Goal: Information Seeking & Learning: Learn about a topic

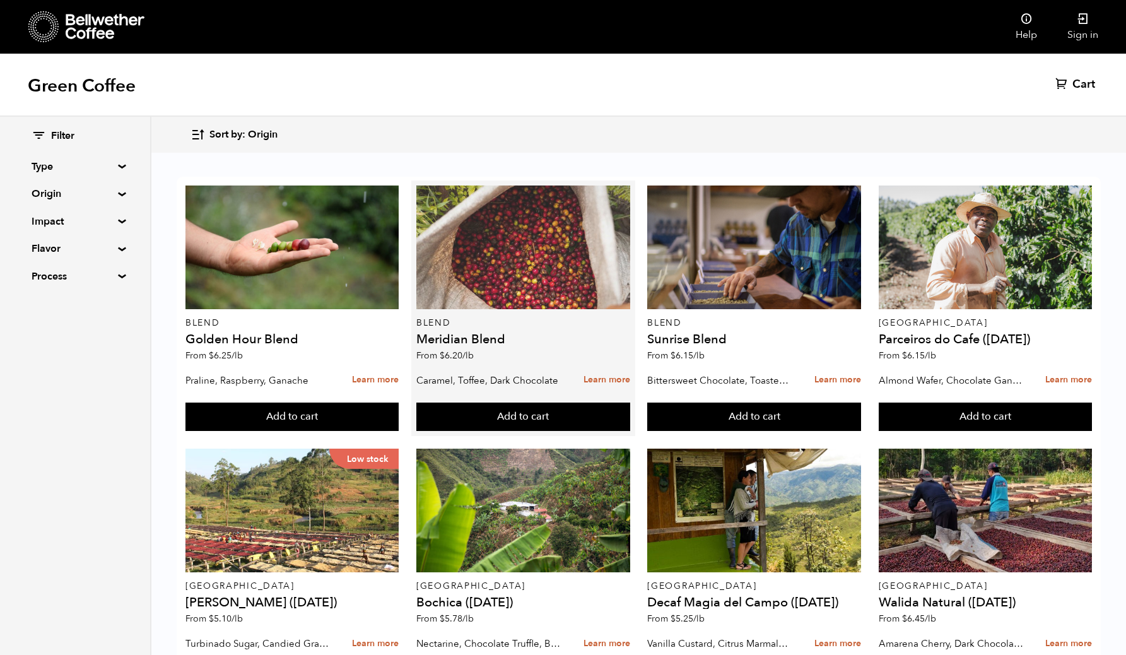
click at [532, 254] on div at bounding box center [523, 247] width 214 height 124
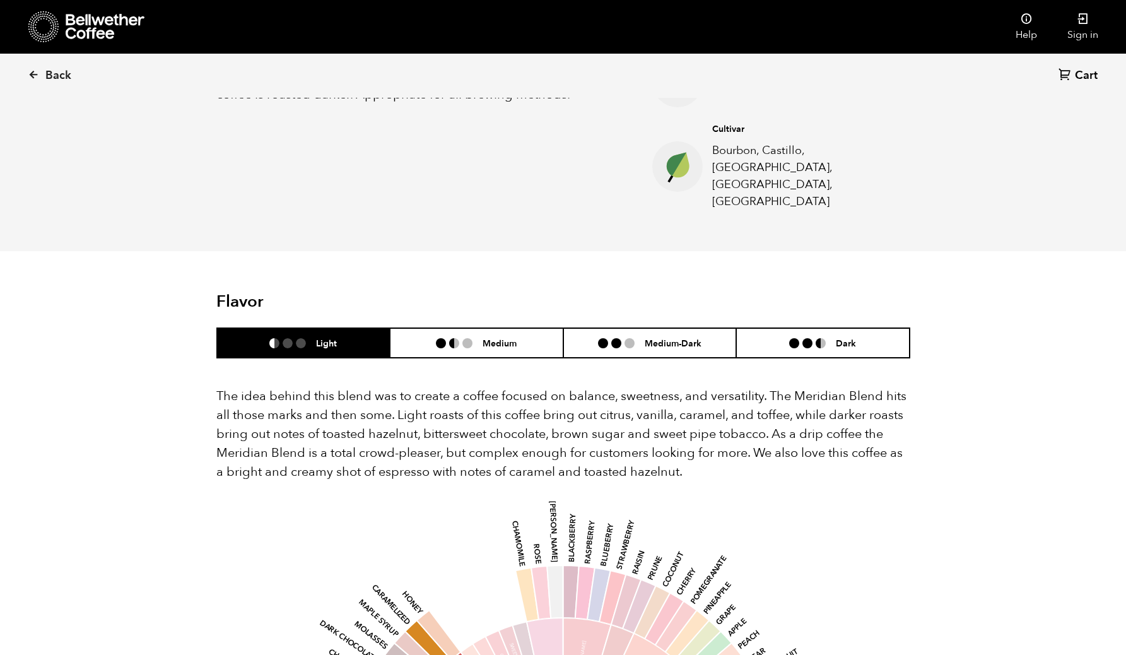
scroll to position [552, 0]
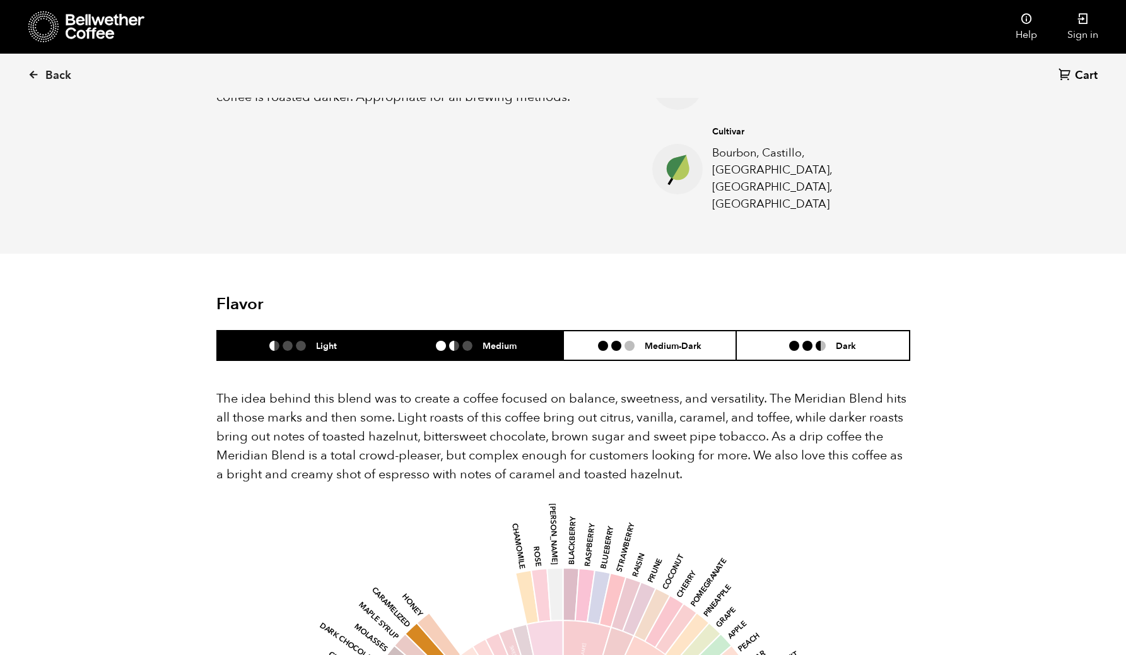
click at [487, 340] on h6 "Medium" at bounding box center [499, 345] width 34 height 11
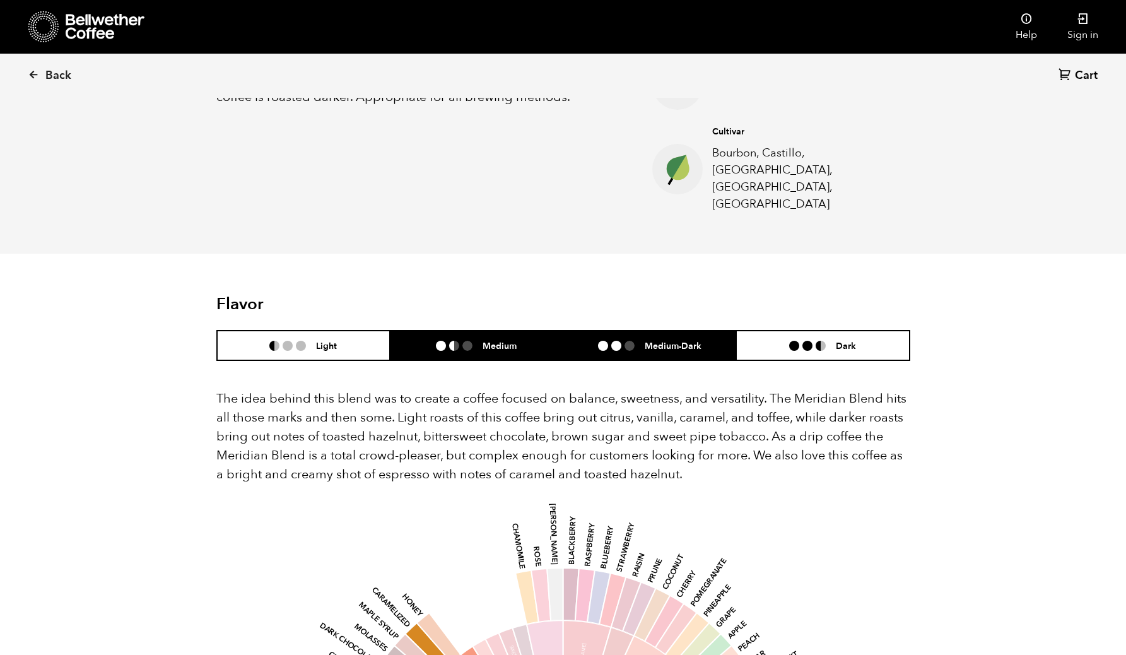
click at [655, 340] on h6 "Medium-Dark" at bounding box center [672, 345] width 57 height 11
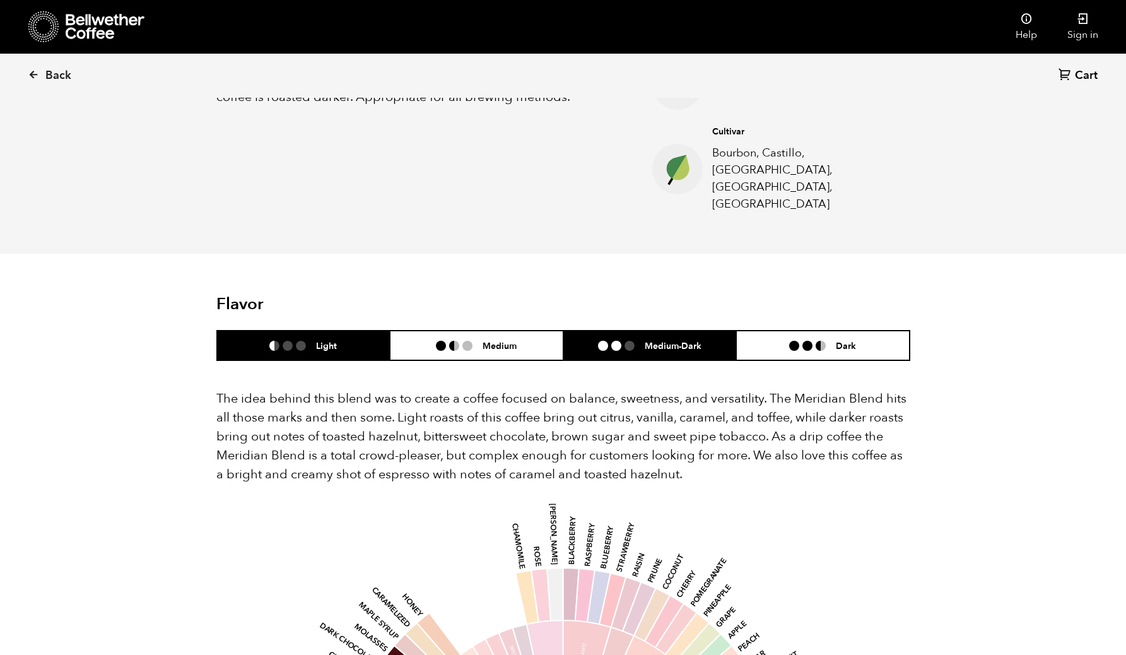
click at [345, 330] on li "Light" at bounding box center [303, 345] width 173 height 30
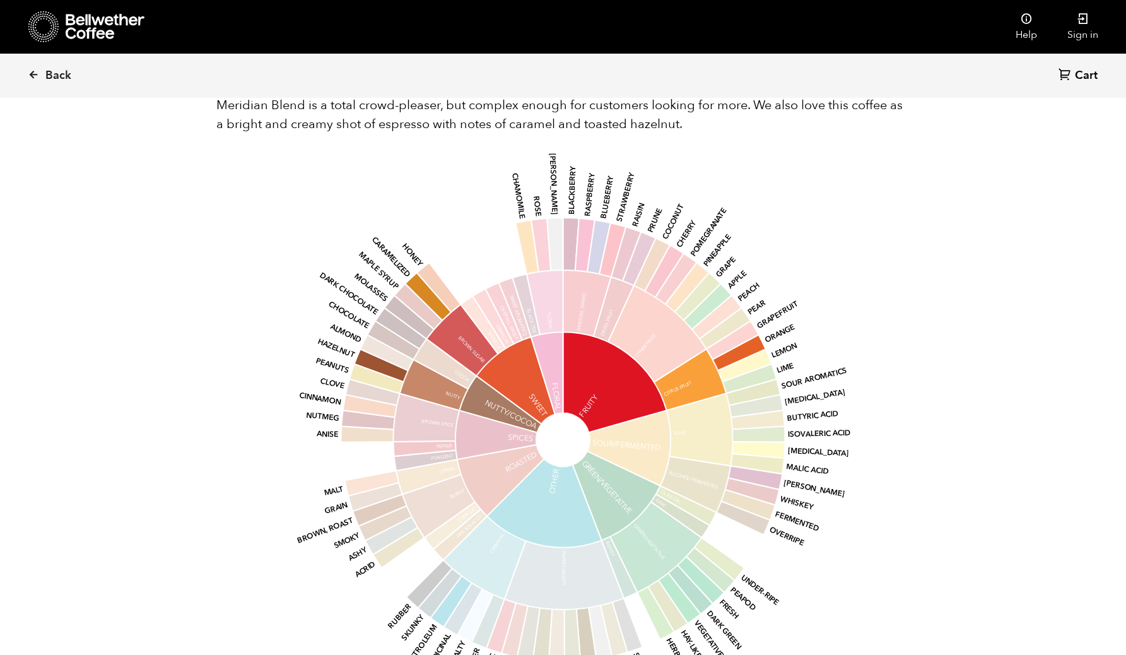
scroll to position [711, 0]
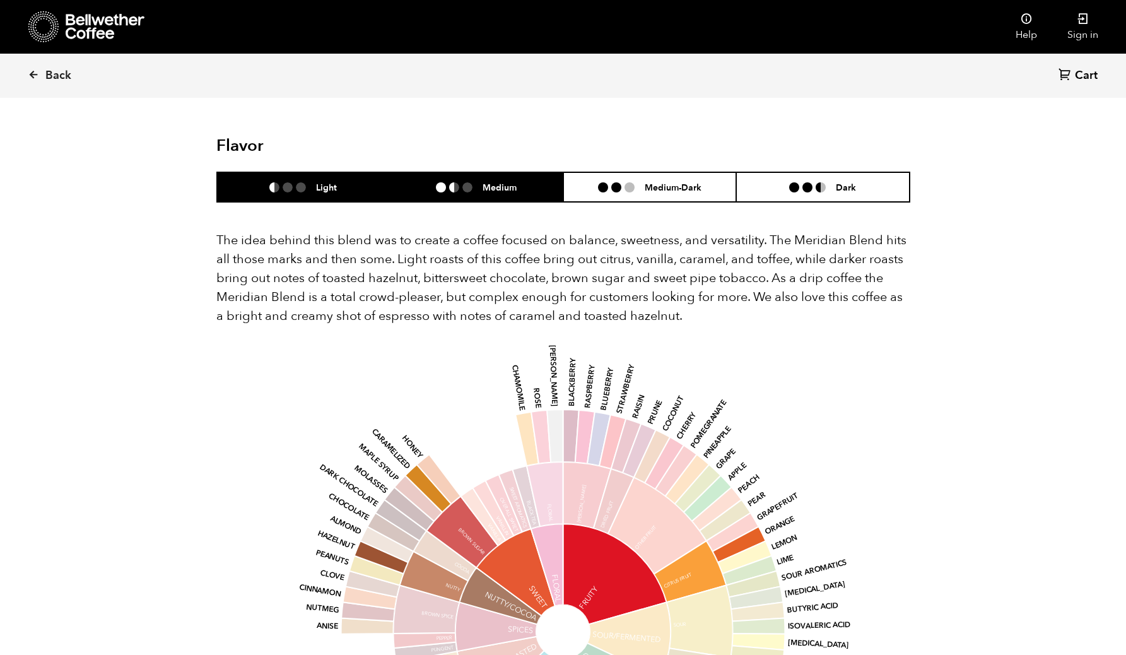
click at [489, 172] on li "Medium" at bounding box center [476, 187] width 173 height 30
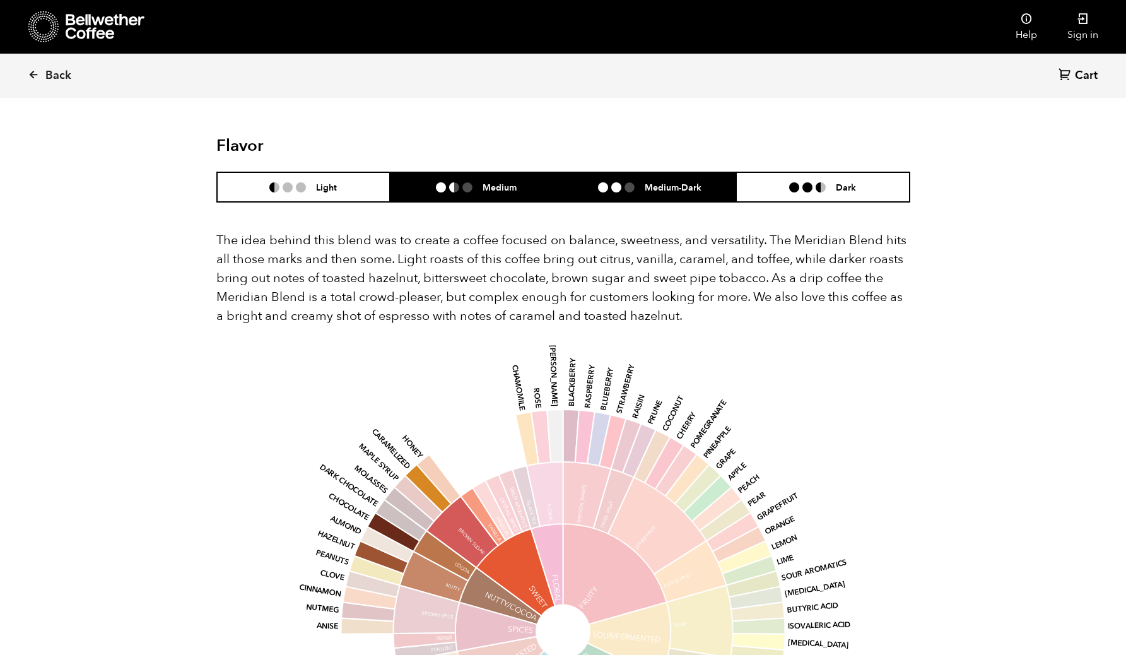
click at [663, 182] on h6 "Medium-Dark" at bounding box center [672, 187] width 57 height 11
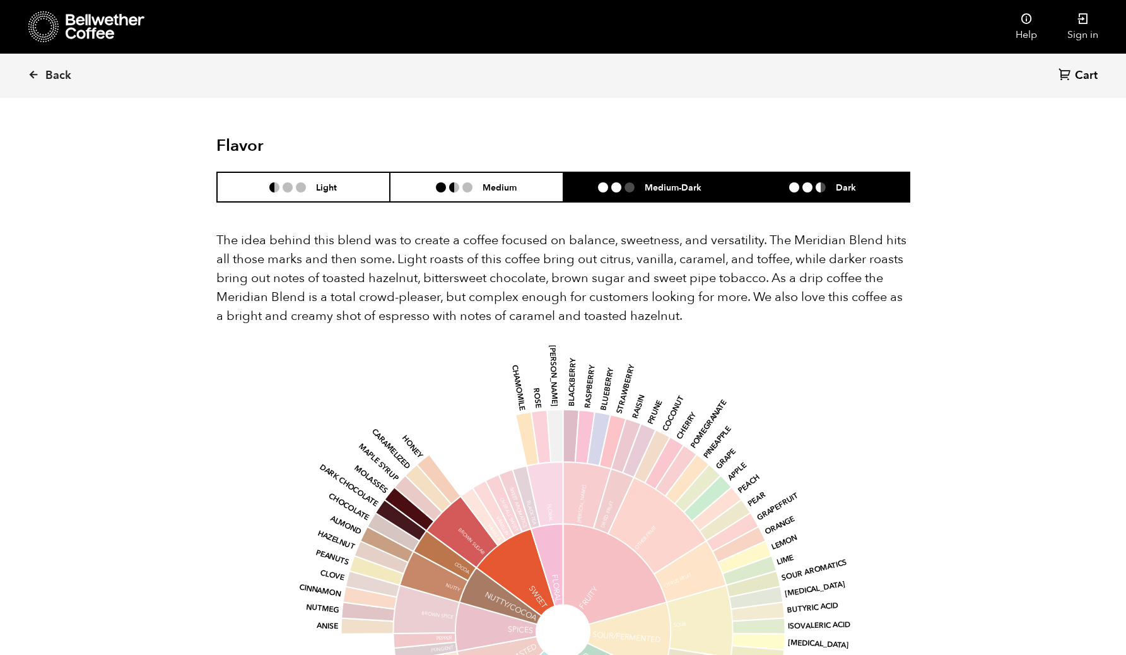
click at [792, 182] on li at bounding box center [794, 187] width 10 height 10
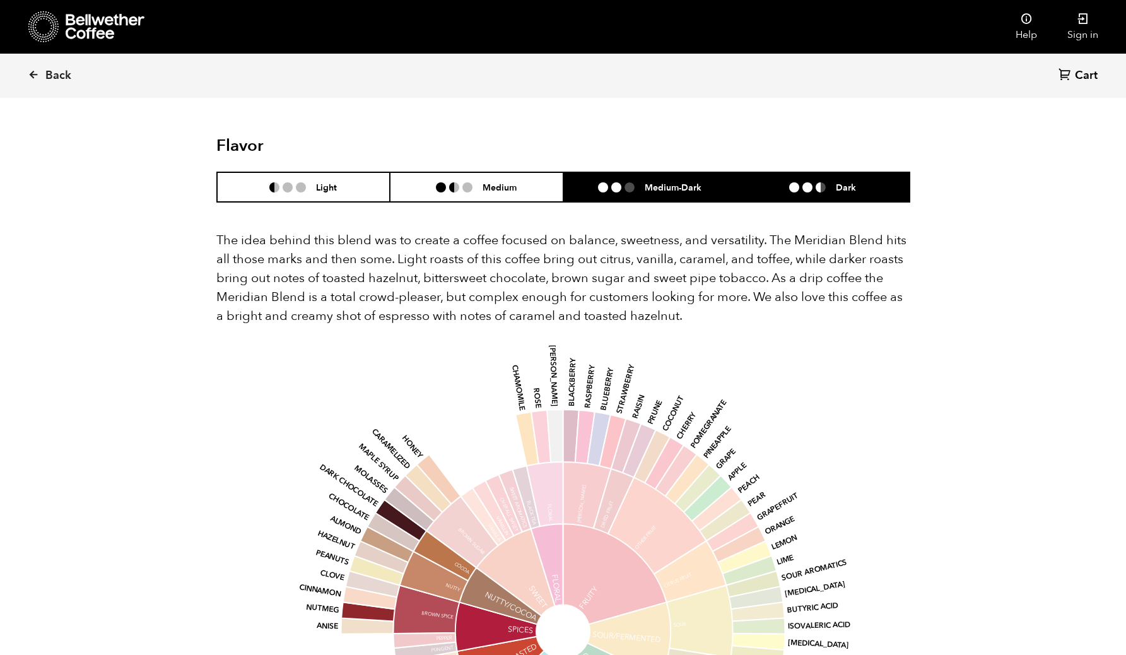
click at [593, 172] on li "Medium-Dark" at bounding box center [649, 187] width 173 height 30
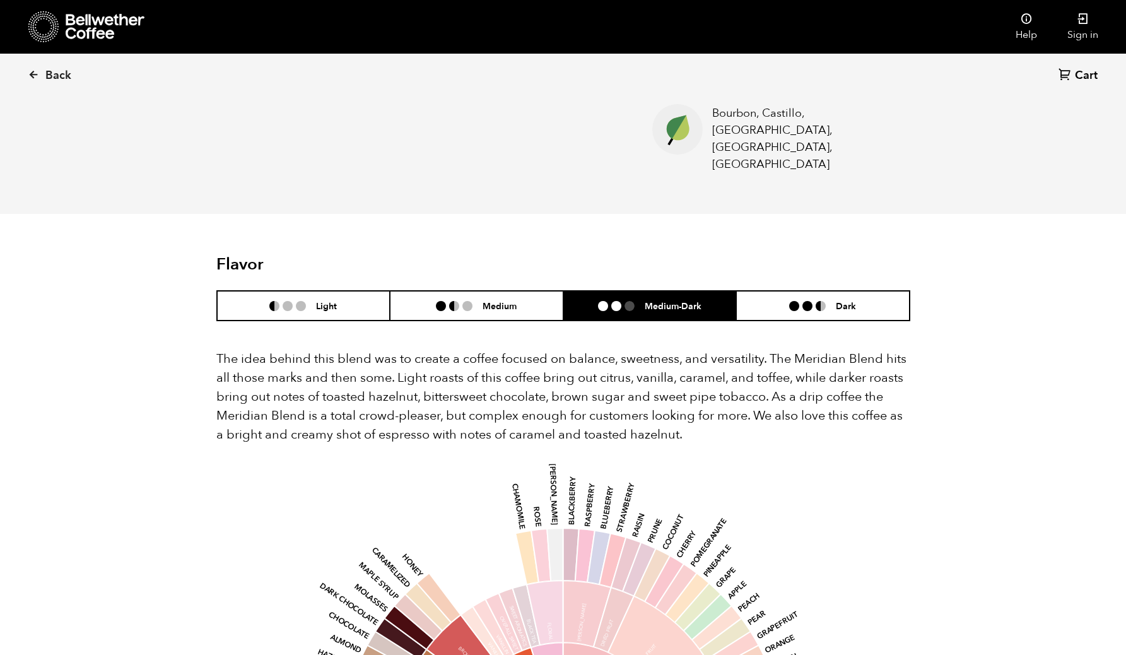
scroll to position [593, 0]
click at [222, 253] on h2 "Flavor" at bounding box center [331, 263] width 231 height 20
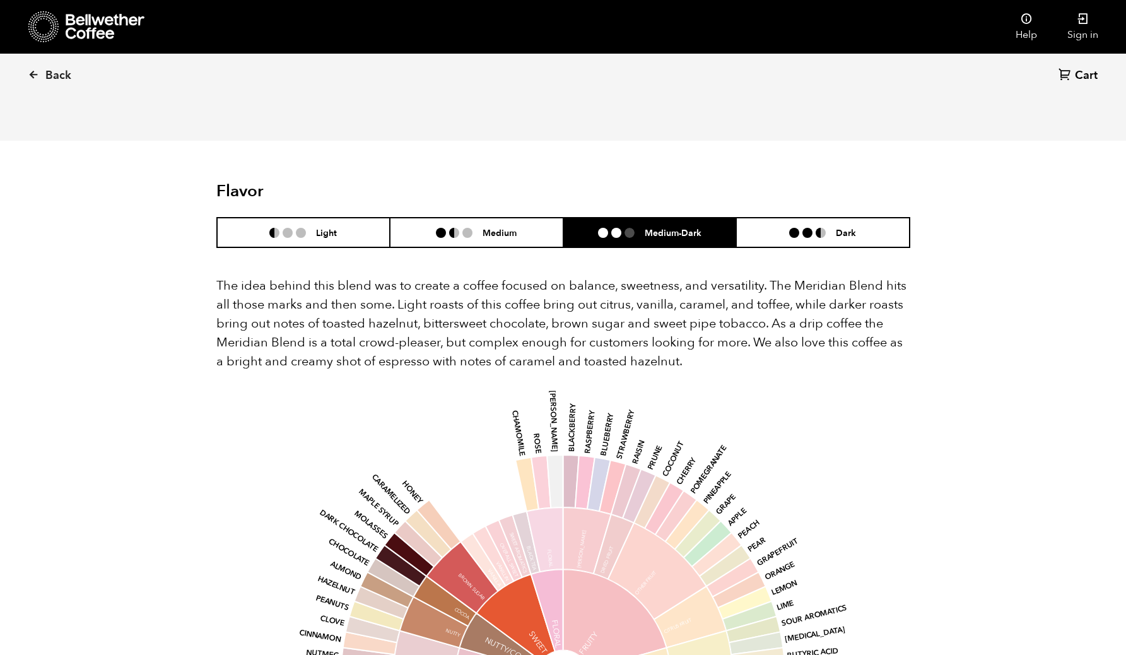
scroll to position [660, 0]
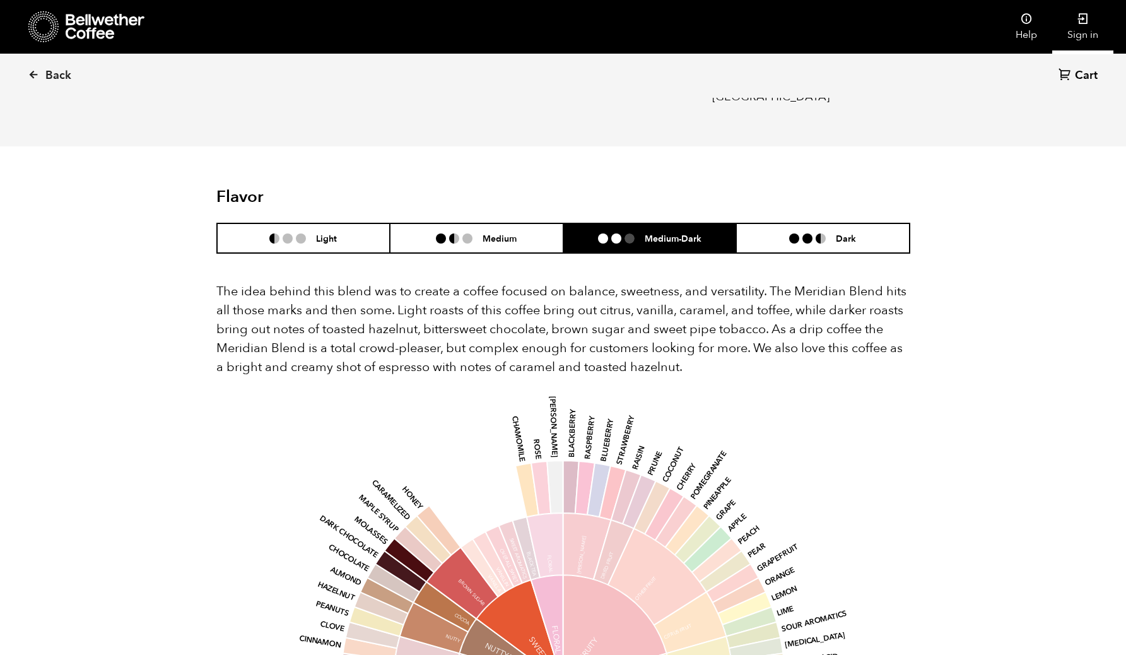
click at [1076, 23] on icon at bounding box center [1082, 19] width 13 height 13
